Goal: Task Accomplishment & Management: Complete application form

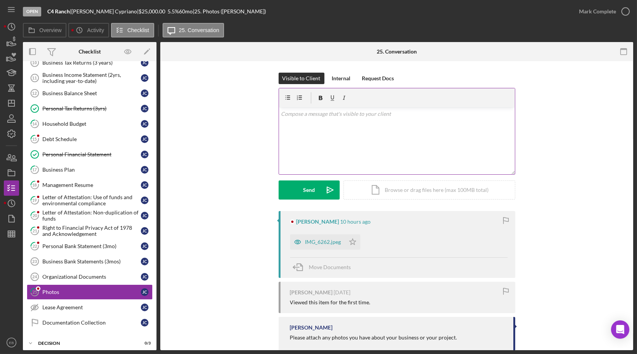
scroll to position [106, 0]
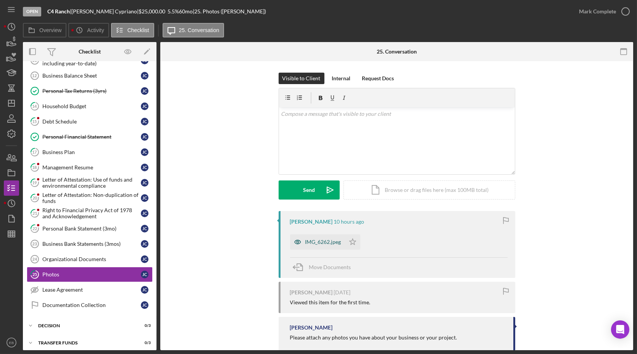
click at [303, 246] on icon "button" at bounding box center [297, 241] width 15 height 15
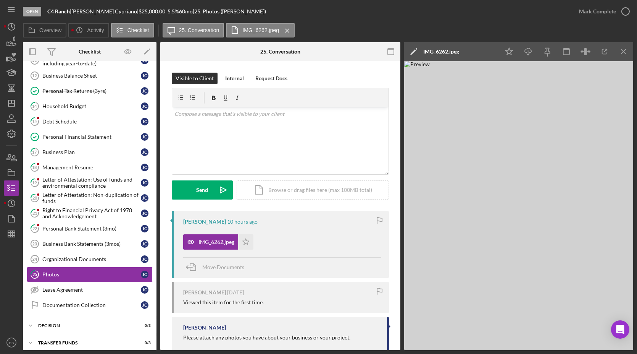
scroll to position [15, 0]
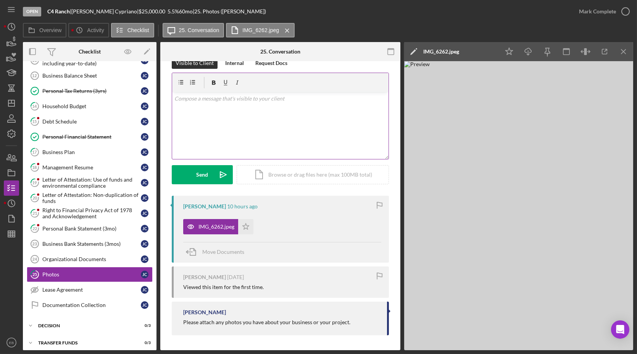
click at [246, 96] on p at bounding box center [281, 98] width 212 height 8
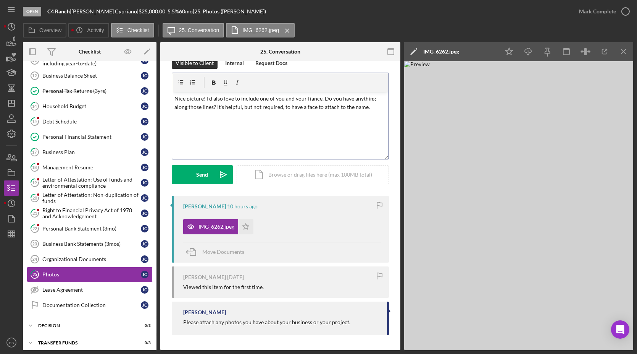
click at [314, 98] on p "Nice picture! I'd also love to include one of you and your fiance. Do you have …" at bounding box center [281, 102] width 212 height 17
click at [199, 172] on div "Send" at bounding box center [203, 174] width 12 height 19
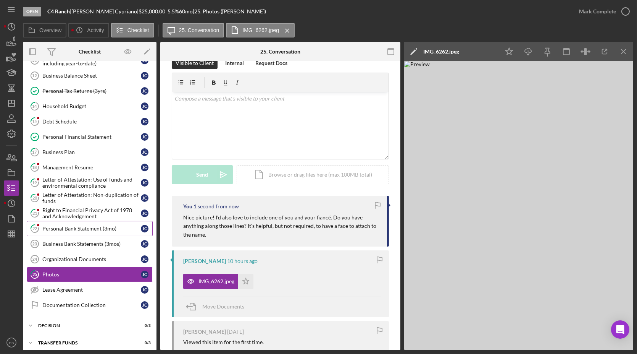
click at [73, 225] on div "Personal Bank Statement (3mo)" at bounding box center [91, 228] width 99 height 6
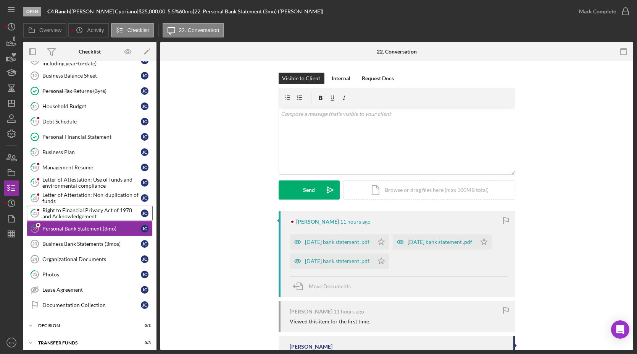
click at [63, 212] on div "Right to Financial Privacy Act of 1978 and Acknowledgement" at bounding box center [91, 213] width 99 height 12
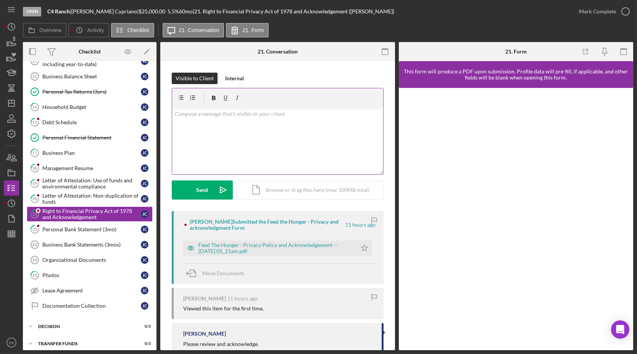
scroll to position [106, 0]
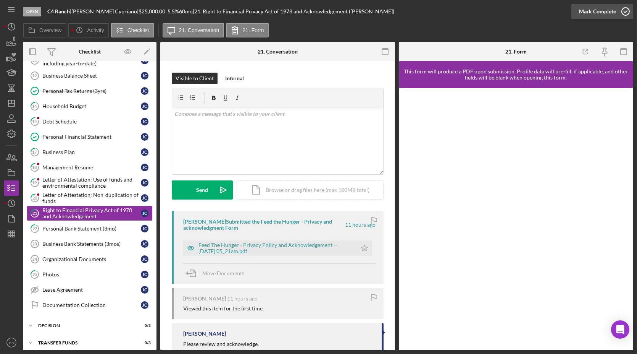
click at [626, 12] on polyline "button" at bounding box center [625, 12] width 3 height 2
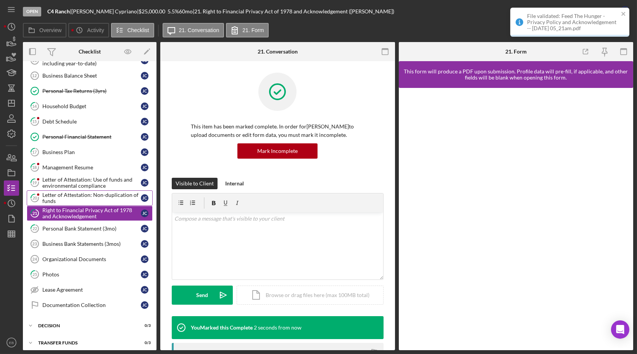
click at [76, 192] on div "Letter of Attestation: Non-duplication of funds" at bounding box center [91, 198] width 99 height 12
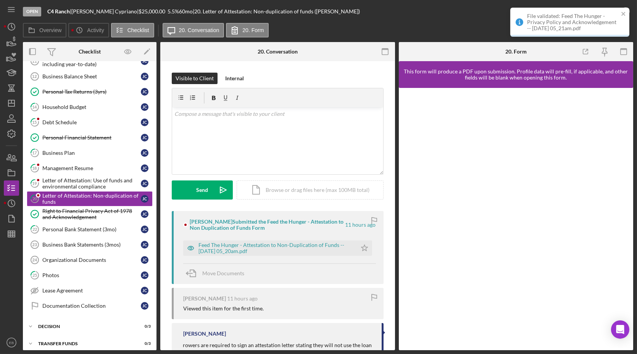
scroll to position [106, 0]
click at [625, 13] on icon "close" at bounding box center [623, 14] width 5 height 6
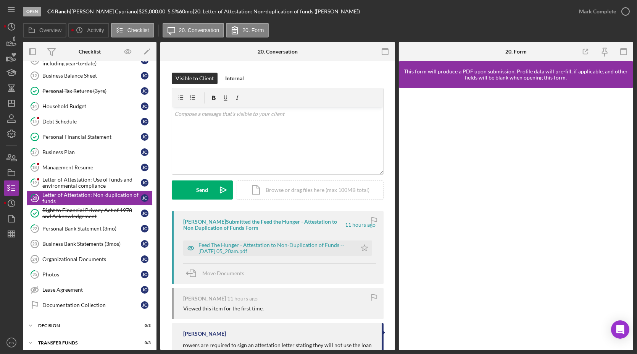
click at [624, 14] on div "File validated: Feed The Hunger - Privacy Policy and Acknowledgement -- 2025-08…" at bounding box center [570, 25] width 122 height 38
click at [625, 11] on icon "button" at bounding box center [625, 11] width 19 height 19
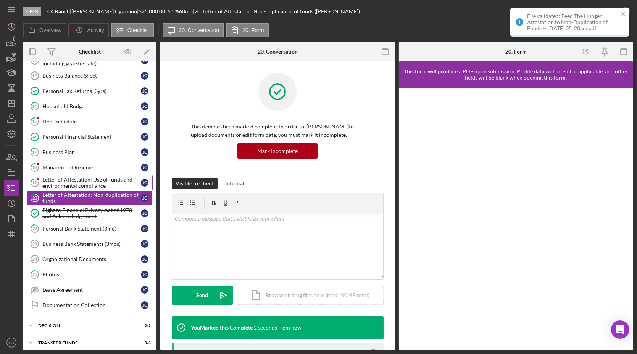
click at [80, 181] on div "Letter of Attestation: Use of funds and environmental compliance" at bounding box center [91, 182] width 99 height 12
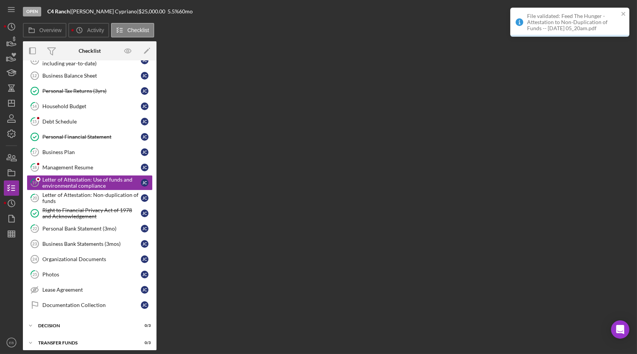
scroll to position [106, 0]
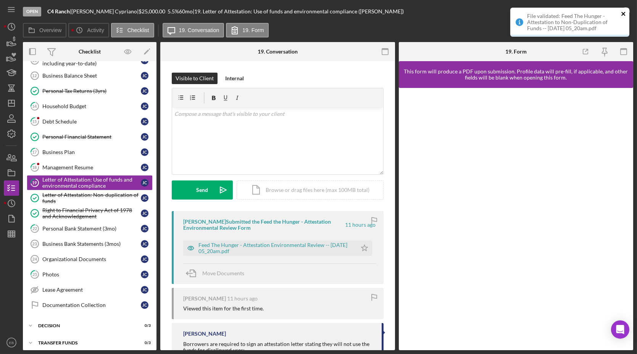
click at [624, 13] on icon "close" at bounding box center [624, 14] width 4 height 4
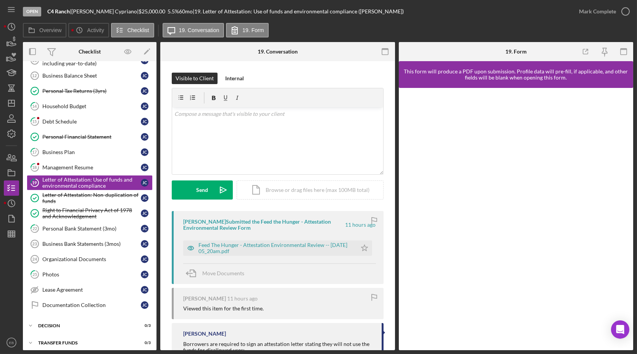
click at [624, 9] on div "File validated: Feed The Hunger - Attestation to Non-Duplication of Funds -- 20…" at bounding box center [570, 7] width 122 height 3
click at [626, 15] on icon "button" at bounding box center [625, 11] width 19 height 19
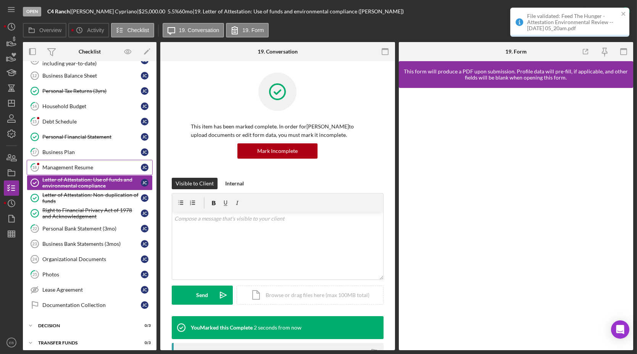
click at [77, 164] on div "Management Resume" at bounding box center [91, 167] width 99 height 6
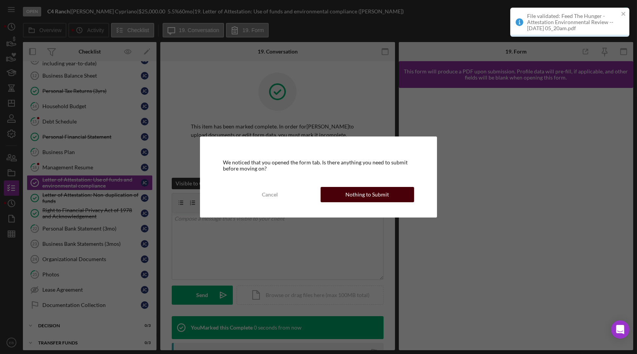
click at [340, 198] on button "Nothing to Submit" at bounding box center [368, 194] width 94 height 15
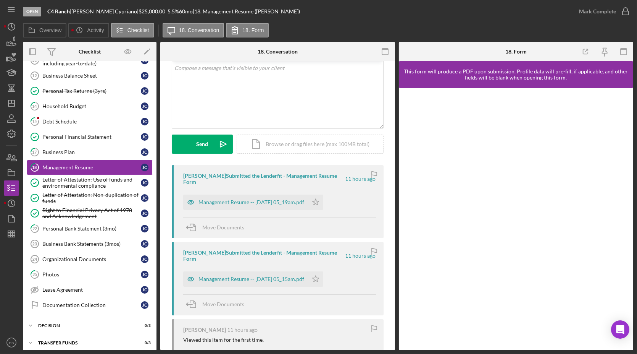
scroll to position [58, 0]
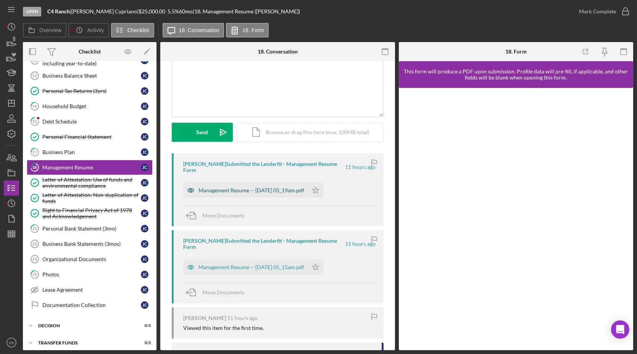
click at [266, 191] on div "Management Resume -- 2025-08-18 05_19am.pdf" at bounding box center [252, 190] width 106 height 6
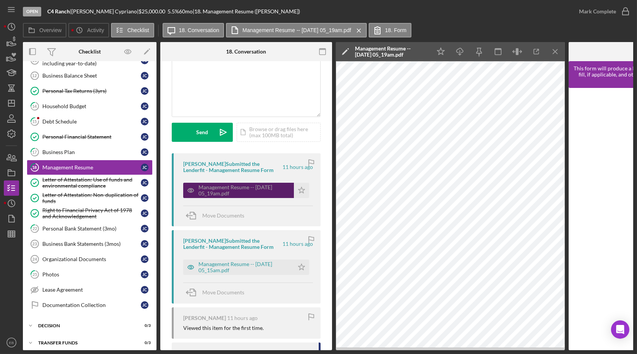
click at [233, 190] on div "Management Resume -- 2025-08-18 05_19am.pdf" at bounding box center [245, 190] width 92 height 12
click at [557, 50] on line "button" at bounding box center [555, 51] width 4 height 4
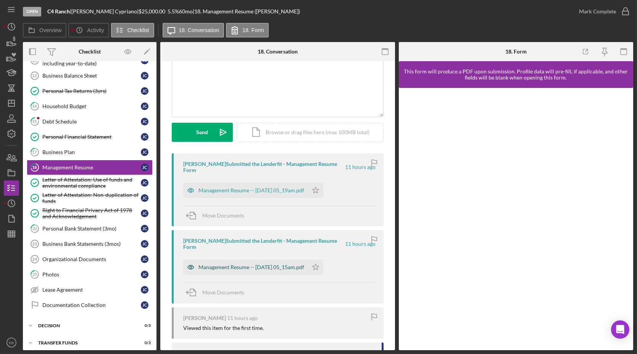
click at [216, 268] on div "Management Resume -- 2025-08-18 05_15am.pdf" at bounding box center [252, 267] width 106 height 6
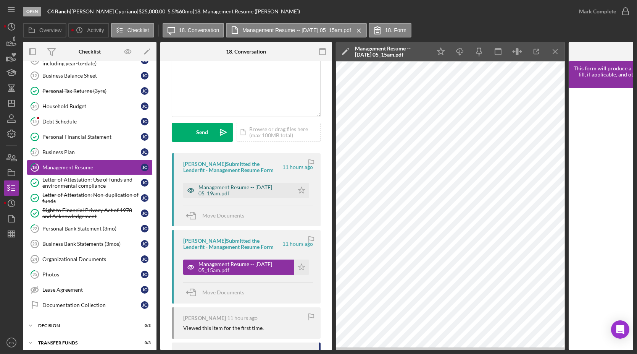
click at [222, 192] on div "Management Resume -- 2025-08-18 05_19am.pdf" at bounding box center [245, 190] width 92 height 12
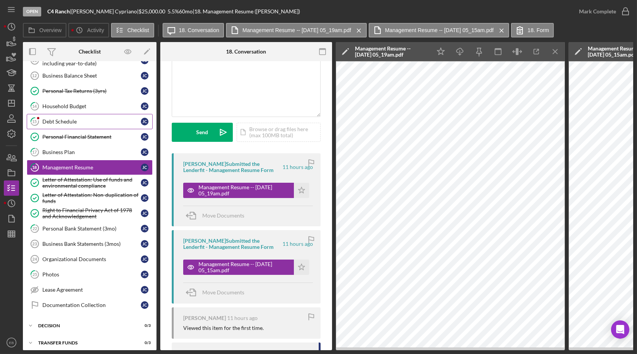
click at [56, 114] on link "15 Debt Schedule J C" at bounding box center [90, 121] width 126 height 15
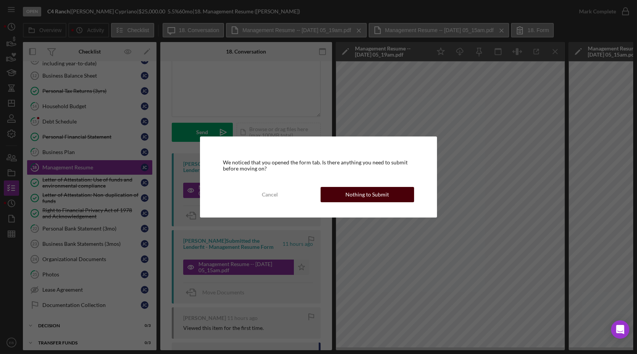
click at [360, 197] on div "Nothing to Submit" at bounding box center [368, 194] width 44 height 15
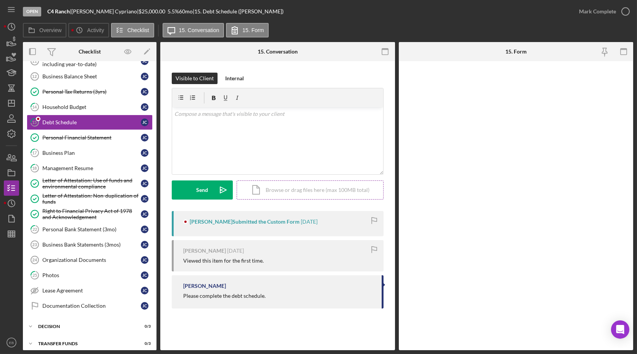
scroll to position [106, 0]
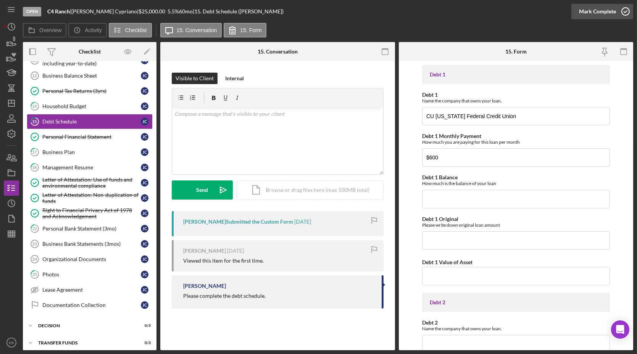
click at [627, 10] on icon "button" at bounding box center [625, 11] width 19 height 19
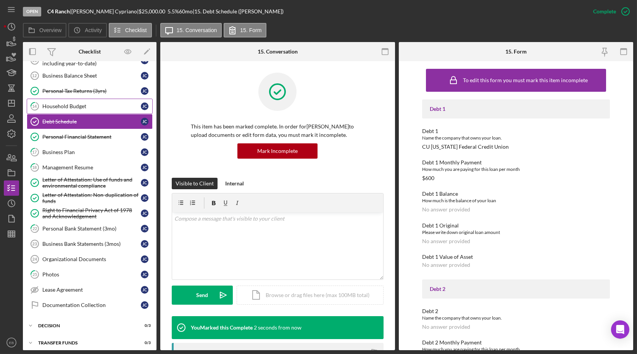
click at [65, 103] on div "Household Budget" at bounding box center [91, 106] width 99 height 6
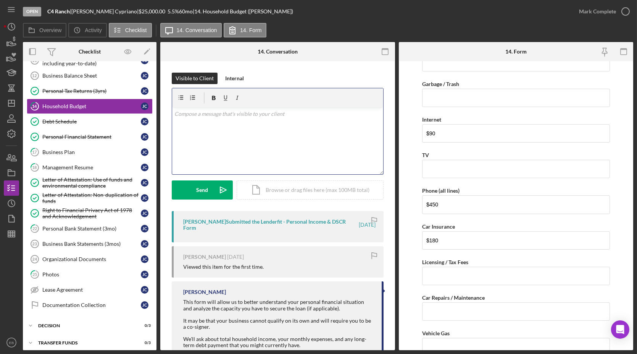
click at [213, 114] on p at bounding box center [278, 114] width 207 height 8
click at [198, 187] on div "Send" at bounding box center [203, 189] width 12 height 19
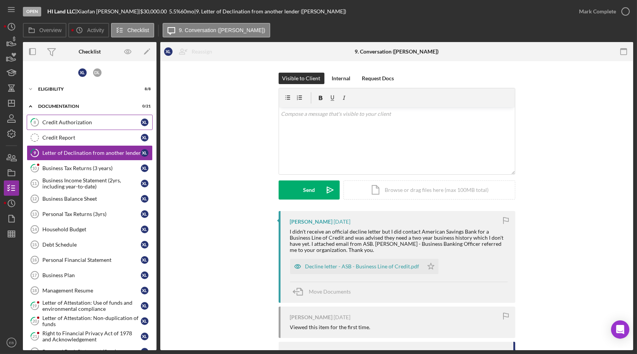
click at [80, 126] on link "8 Credit Authorization X L" at bounding box center [90, 122] width 126 height 15
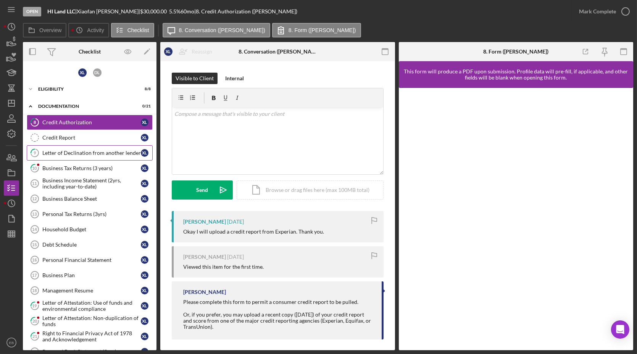
click at [86, 155] on div "Letter of Declination from another lender" at bounding box center [91, 153] width 99 height 6
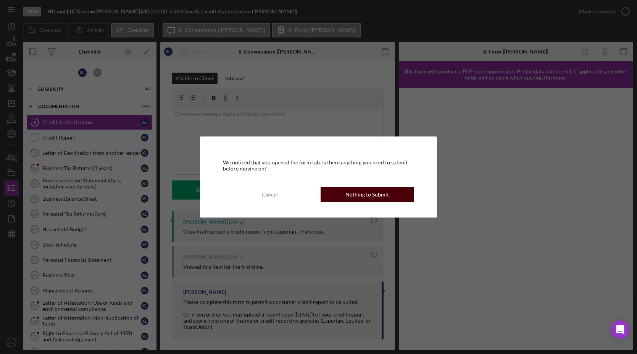
click at [347, 195] on div "Nothing to Submit" at bounding box center [368, 194] width 44 height 15
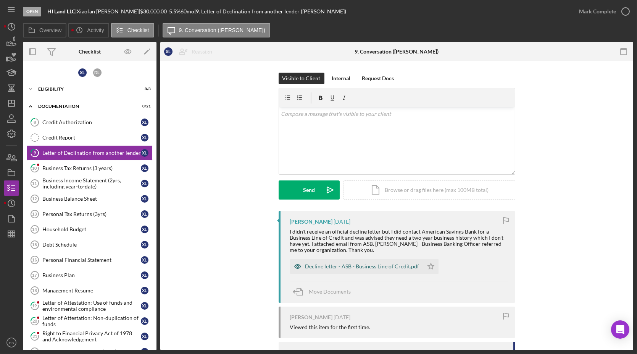
click at [325, 267] on div "Decline letter - ASB - Business Line of Credit.pdf" at bounding box center [362, 266] width 114 height 6
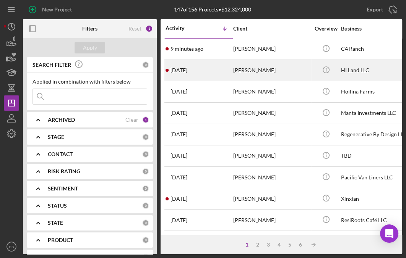
click at [248, 69] on div "Xiaofan Larson" at bounding box center [271, 70] width 76 height 20
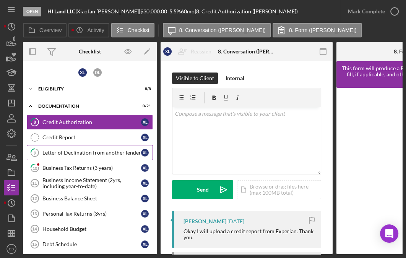
click at [70, 150] on div "Letter of Declination from another lender" at bounding box center [91, 153] width 99 height 6
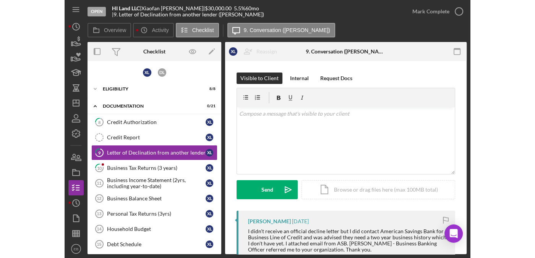
scroll to position [58, 0]
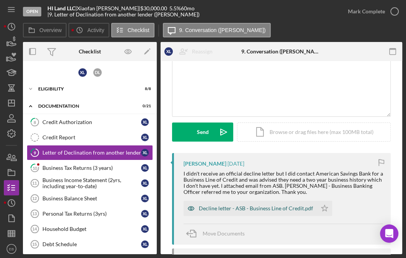
click at [241, 204] on div "Decline letter - ASB - Business Line of Credit.pdf" at bounding box center [249, 208] width 133 height 15
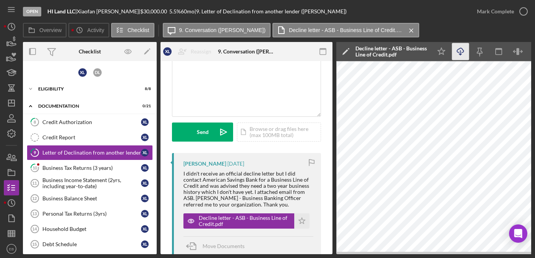
click at [369, 46] on icon "Icon/Download" at bounding box center [460, 51] width 17 height 17
click at [369, 11] on icon "button" at bounding box center [523, 11] width 19 height 19
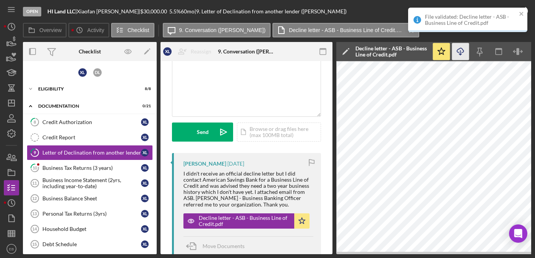
scroll to position [171, 0]
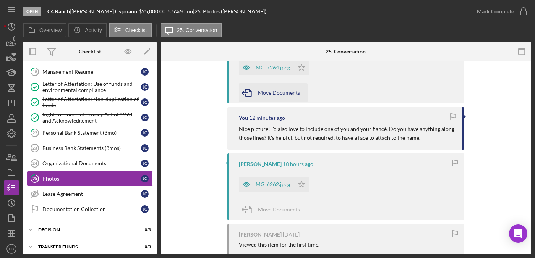
scroll to position [111, 0]
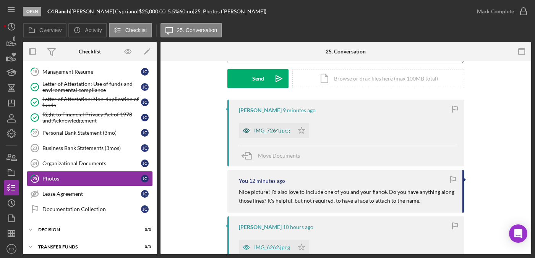
click at [267, 125] on div "IMG_7264.jpeg" at bounding box center [266, 130] width 55 height 15
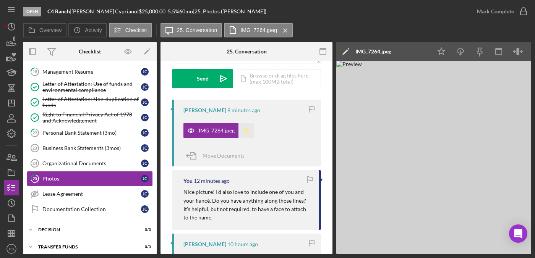
click at [248, 130] on icon "Icon/Star" at bounding box center [245, 130] width 15 height 15
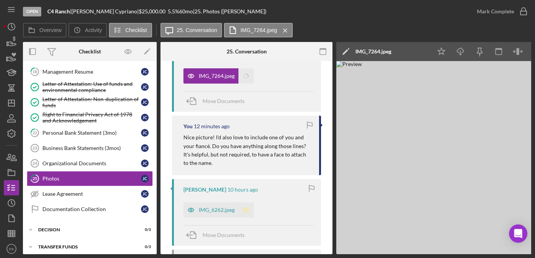
scroll to position [227, 0]
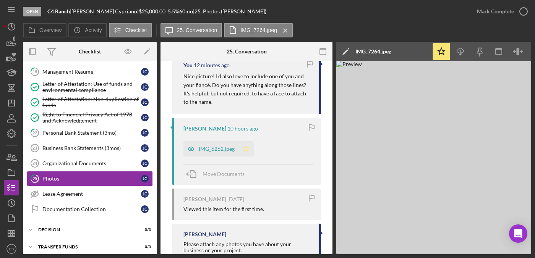
click at [246, 148] on icon "Icon/Star" at bounding box center [245, 148] width 15 height 15
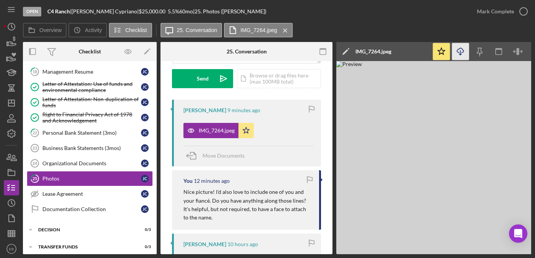
click at [465, 52] on icon "Icon/Download" at bounding box center [460, 51] width 17 height 17
click at [519, 9] on icon "button" at bounding box center [523, 11] width 19 height 19
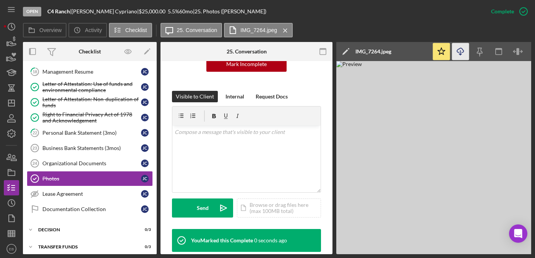
scroll to position [116, 0]
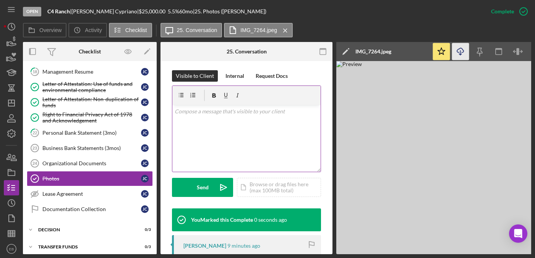
click at [205, 131] on div "v Color teal Color pink Remove color Add row above Add row below Add column bef…" at bounding box center [246, 138] width 148 height 67
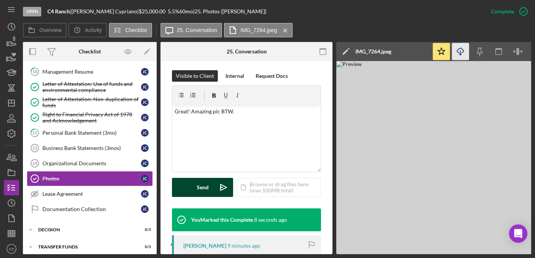
click at [185, 182] on button "Send Icon/icon-invite-send" at bounding box center [202, 187] width 61 height 19
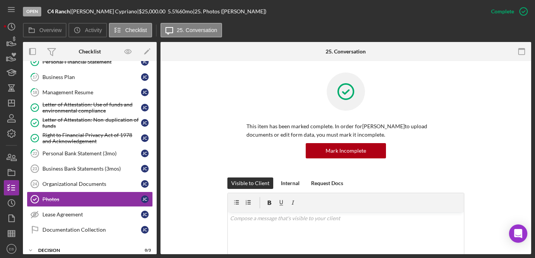
scroll to position [202, 0]
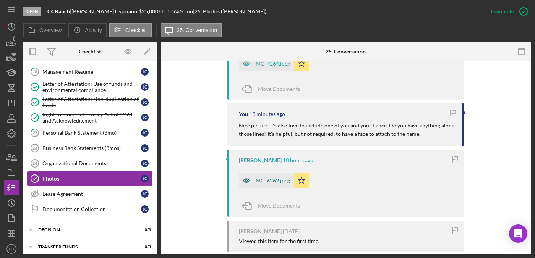
click at [273, 180] on div "IMG_6262.jpeg" at bounding box center [272, 181] width 36 height 6
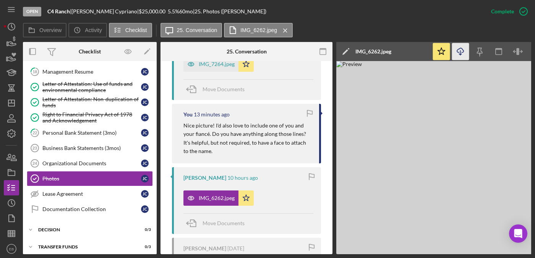
click at [462, 50] on icon "Icon/Download" at bounding box center [460, 51] width 17 height 17
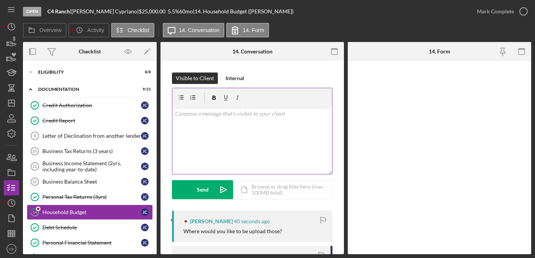
scroll to position [53, 0]
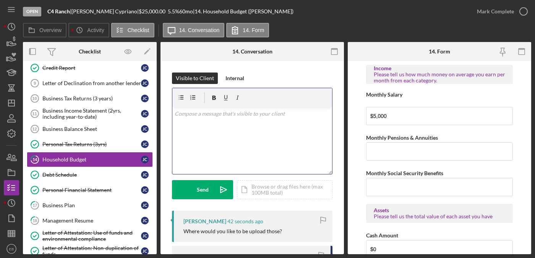
click at [195, 119] on div "v Color teal Color pink Remove color Add row above Add row below Add column bef…" at bounding box center [252, 140] width 160 height 67
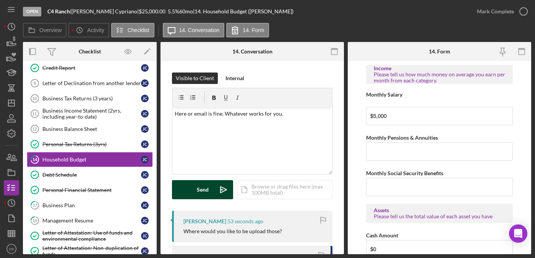
click at [221, 191] on icon "Icon/icon-invite-send" at bounding box center [223, 189] width 19 height 19
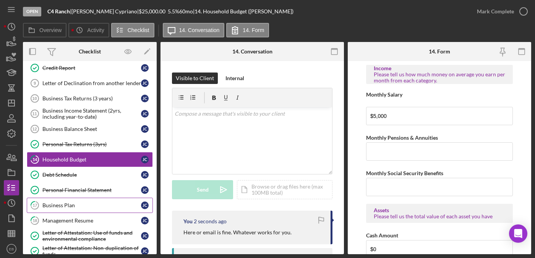
click at [67, 202] on div "Business Plan" at bounding box center [91, 205] width 99 height 6
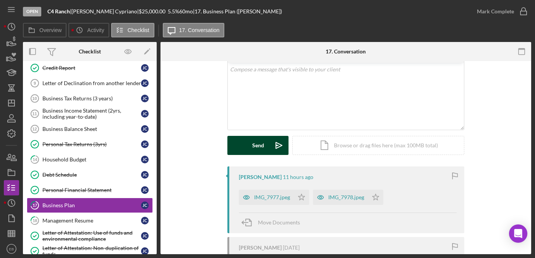
scroll to position [58, 0]
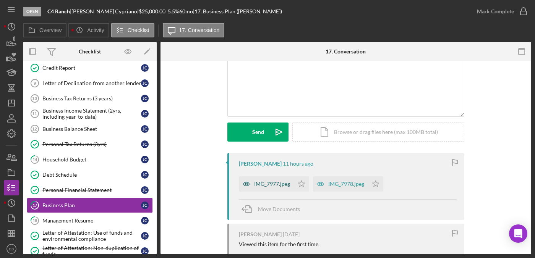
click at [257, 183] on div "IMG_7977.jpeg" at bounding box center [272, 184] width 36 height 6
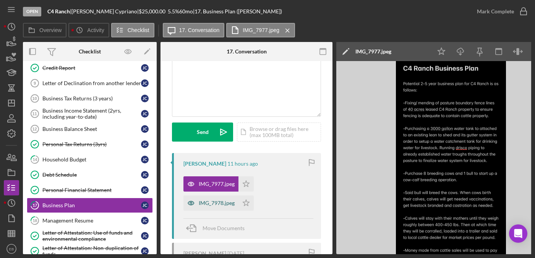
click at [199, 203] on div "IMG_7978.jpeg" at bounding box center [217, 203] width 36 height 6
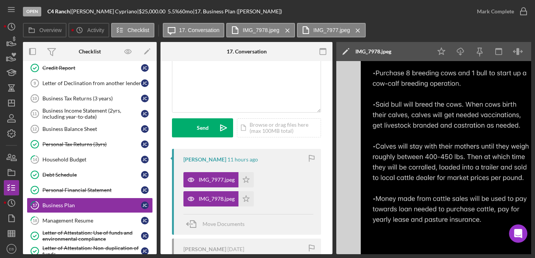
scroll to position [0, 0]
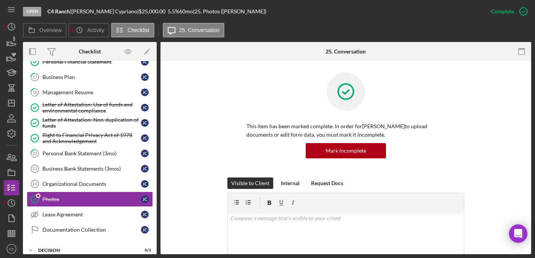
scroll to position [202, 0]
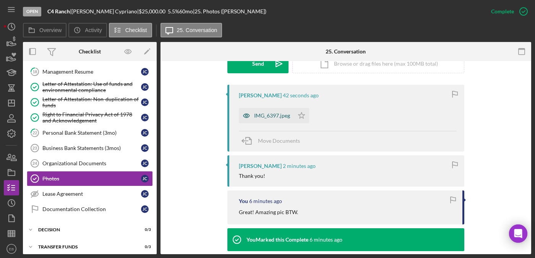
click at [274, 116] on div "IMG_6397.jpeg" at bounding box center [272, 116] width 36 height 6
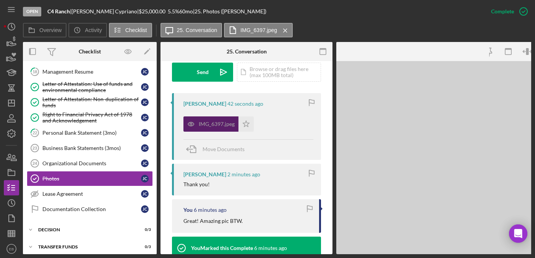
scroll to position [240, 0]
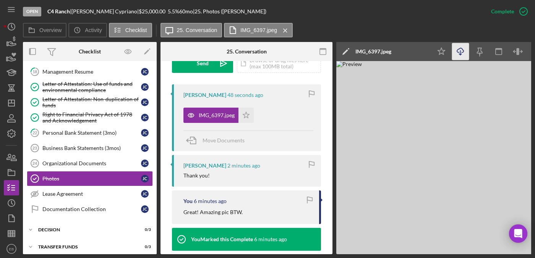
click at [462, 50] on icon "Icon/Download" at bounding box center [460, 51] width 17 height 17
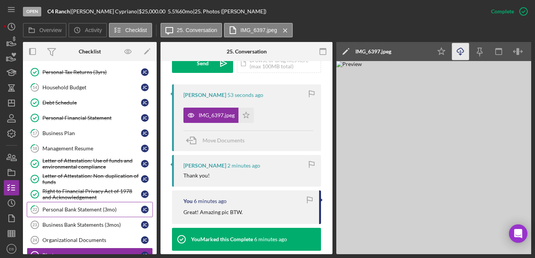
scroll to position [28, 0]
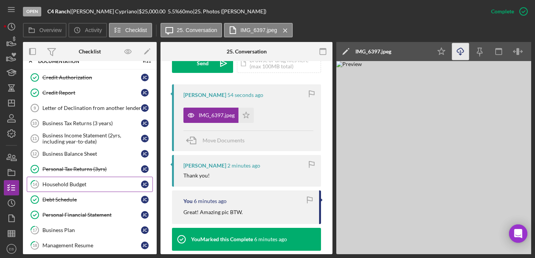
click at [78, 183] on div "Household Budget" at bounding box center [91, 184] width 99 height 6
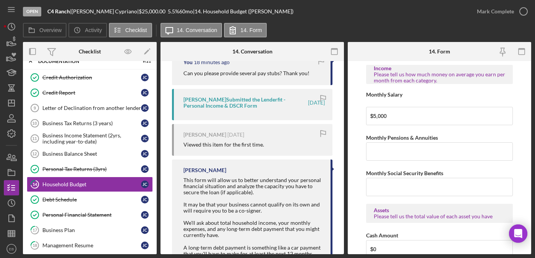
scroll to position [271, 0]
